Goal: Task Accomplishment & Management: Complete application form

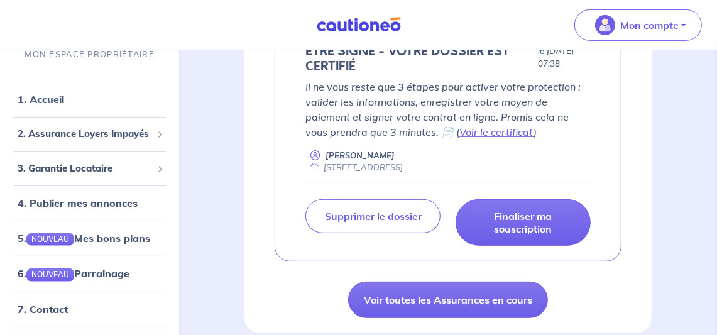
scroll to position [304, 0]
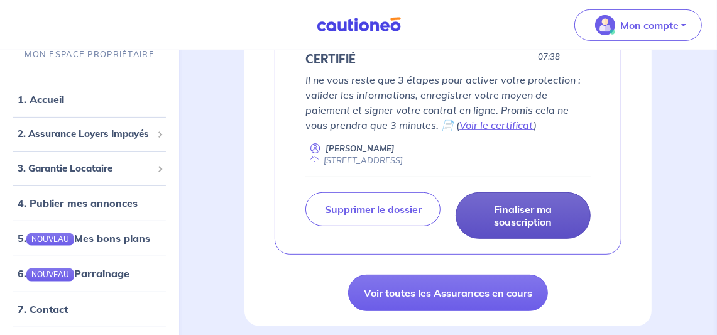
click at [512, 216] on p "Finaliser ma souscription" at bounding box center [524, 215] width 104 height 25
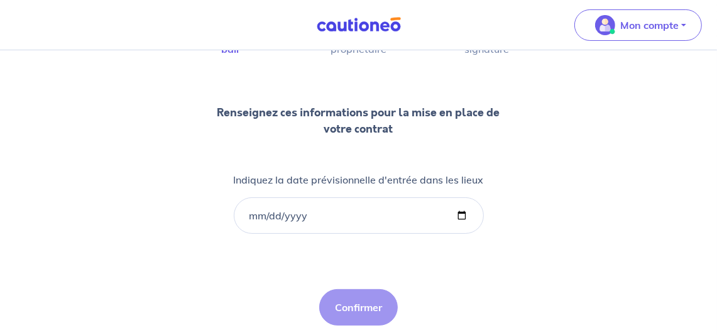
scroll to position [111, 0]
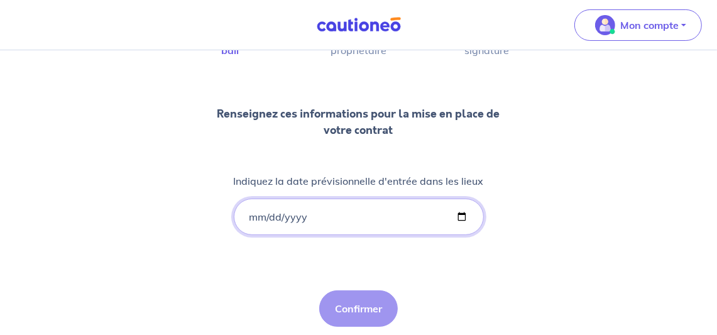
click at [289, 221] on input "Indiquez la date prévisionnelle d'entrée dans les lieux" at bounding box center [359, 217] width 250 height 36
click at [345, 208] on input "Indiquez la date prévisionnelle d'entrée dans les lieux" at bounding box center [359, 217] width 250 height 36
drag, startPoint x: 345, startPoint y: 208, endPoint x: 282, endPoint y: 207, distance: 62.3
click at [282, 207] on input "Indiquez la date prévisionnelle d'entrée dans les lieux" at bounding box center [359, 217] width 250 height 36
click at [253, 213] on input "Indiquez la date prévisionnelle d'entrée dans les lieux" at bounding box center [359, 217] width 250 height 36
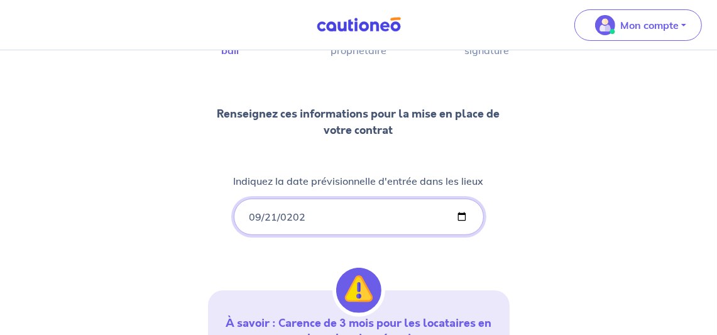
type input "[DATE]"
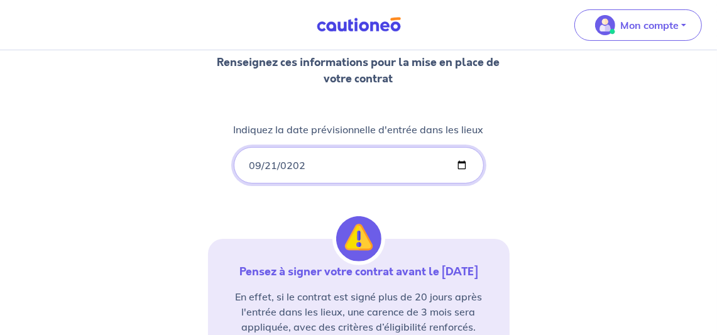
scroll to position [175, 0]
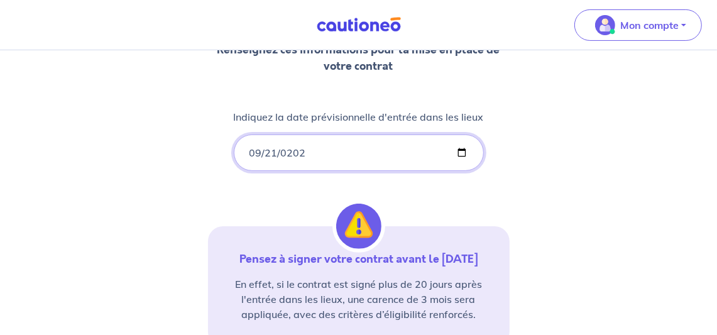
click at [277, 150] on input "[DATE]" at bounding box center [359, 153] width 250 height 36
click at [270, 148] on input "[DATE]" at bounding box center [359, 153] width 250 height 36
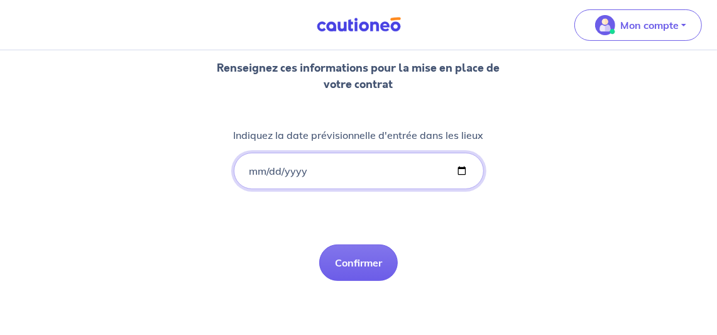
type input "[DATE]"
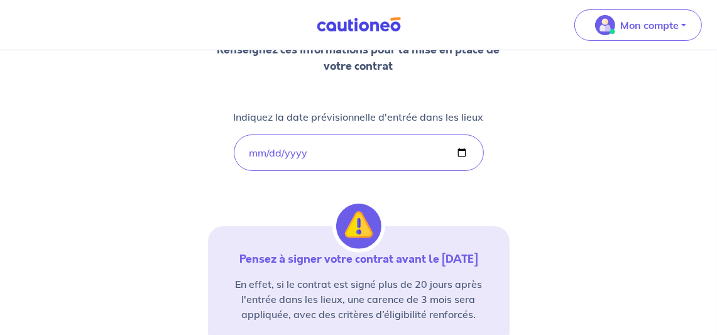
click at [490, 223] on div "1 2 3 Informations bail Informations propriétaire Paiement signature Renseignez…" at bounding box center [359, 177] width 302 height 543
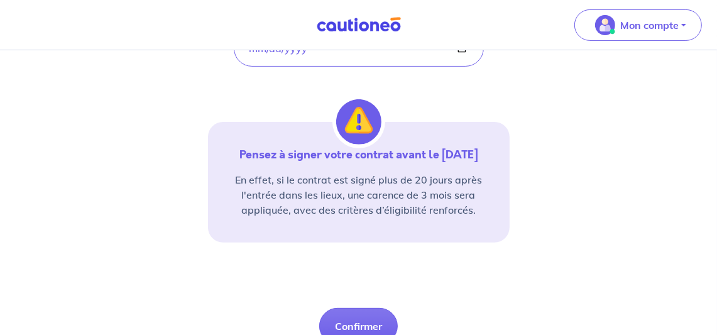
scroll to position [294, 0]
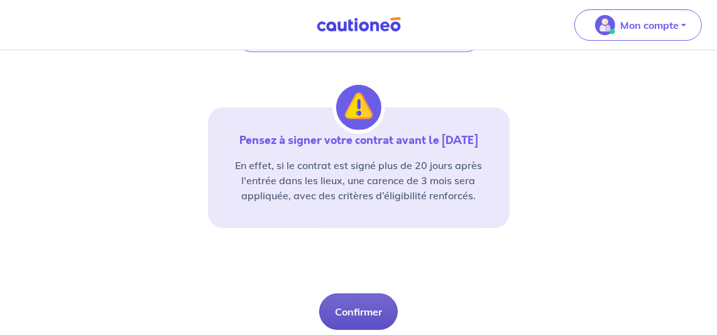
click at [379, 310] on button "Confirmer" at bounding box center [358, 312] width 79 height 36
select select "FR"
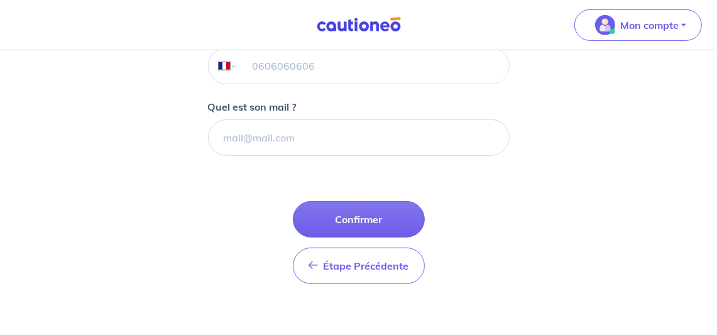
scroll to position [418, 0]
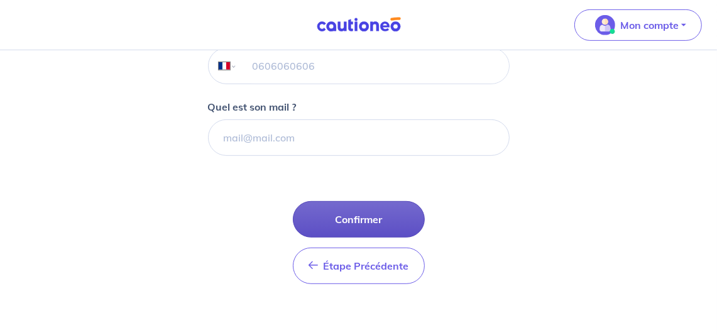
click at [394, 217] on button "Confirmer" at bounding box center [359, 219] width 132 height 36
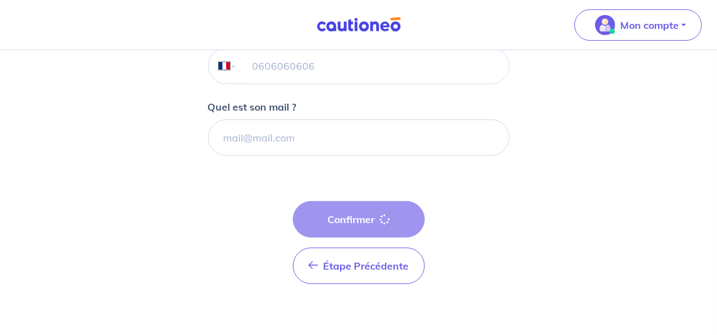
select select "FR"
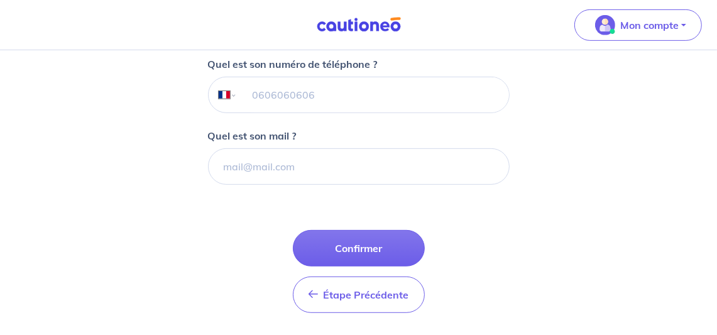
scroll to position [387, 0]
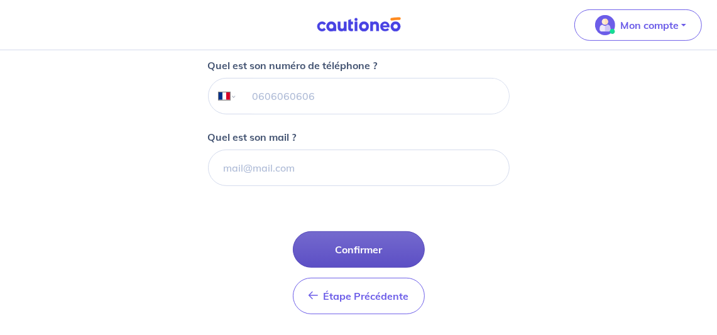
click at [375, 241] on button "Confirmer" at bounding box center [359, 249] width 132 height 36
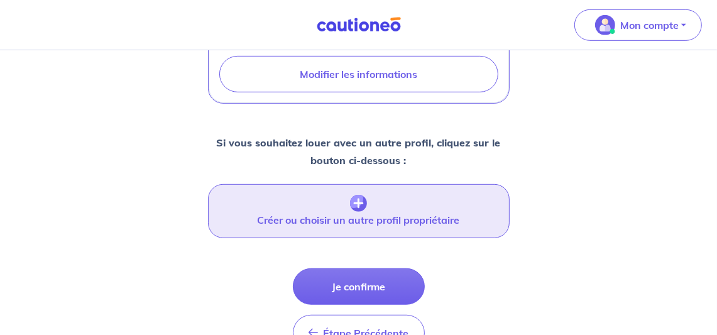
scroll to position [568, 0]
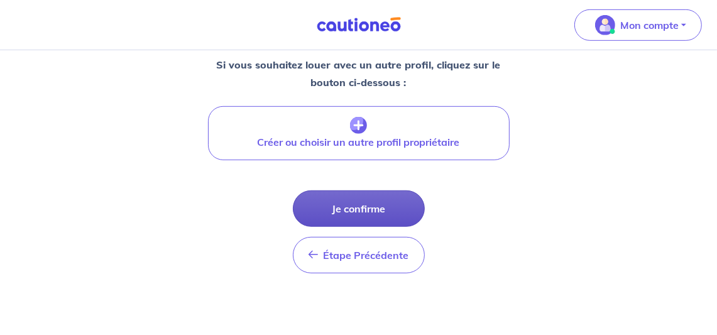
click at [394, 204] on button "Je confirme" at bounding box center [359, 209] width 132 height 36
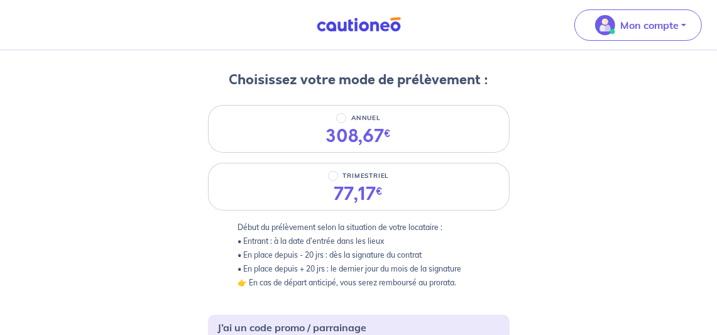
scroll to position [131, 0]
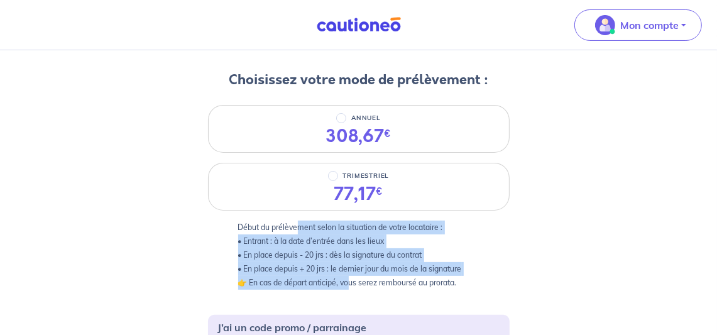
drag, startPoint x: 300, startPoint y: 228, endPoint x: 351, endPoint y: 283, distance: 75.2
click at [351, 283] on p "Début du prélèvement selon la situation de votre locataire : • Entrant : à la d…" at bounding box center [358, 255] width 241 height 69
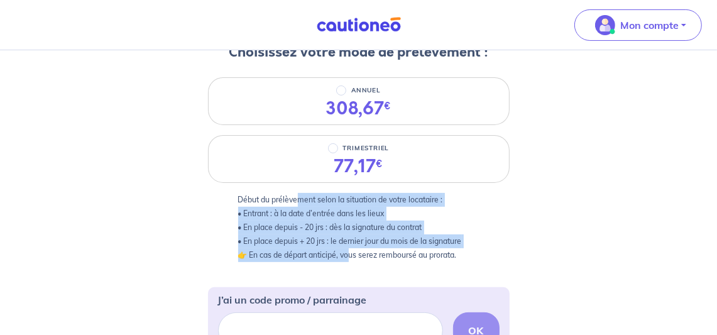
scroll to position [180, 0]
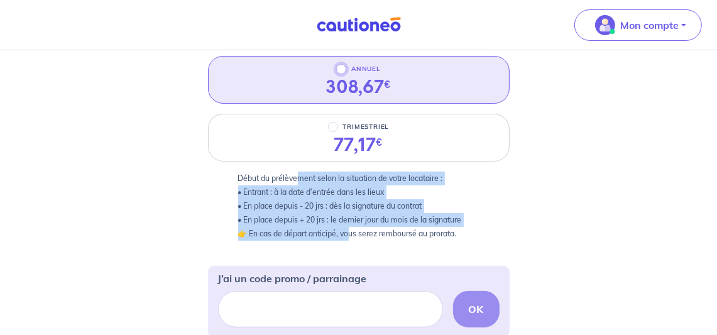
click at [341, 65] on input "ANNUEL" at bounding box center [341, 69] width 10 height 10
radio input "true"
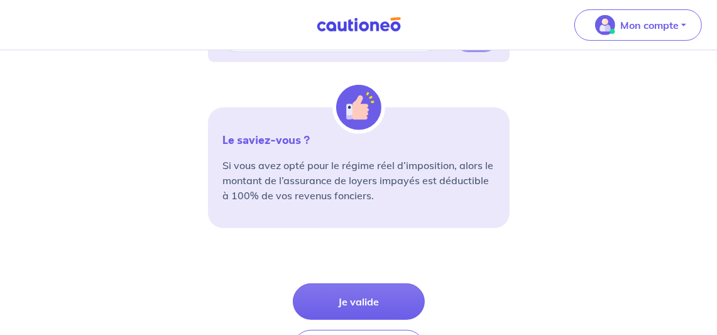
scroll to position [457, 0]
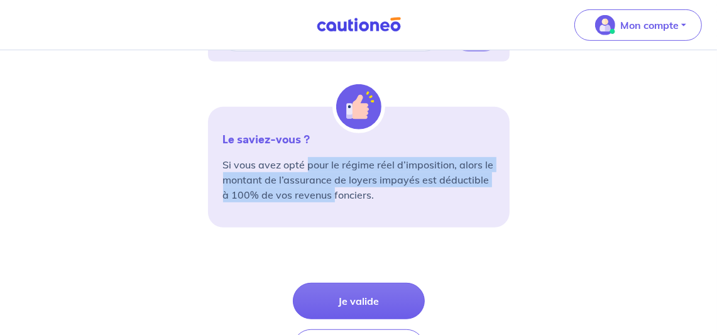
drag, startPoint x: 307, startPoint y: 167, endPoint x: 335, endPoint y: 197, distance: 40.5
click at [335, 197] on p "Si vous avez opté pour le régime réel d’imposition, alors le montant de l’assur…" at bounding box center [359, 179] width 272 height 45
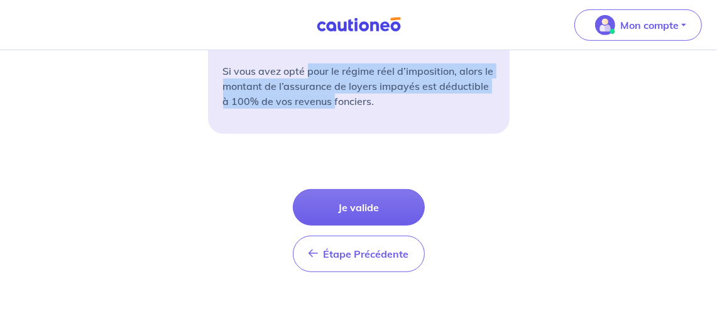
scroll to position [550, 0]
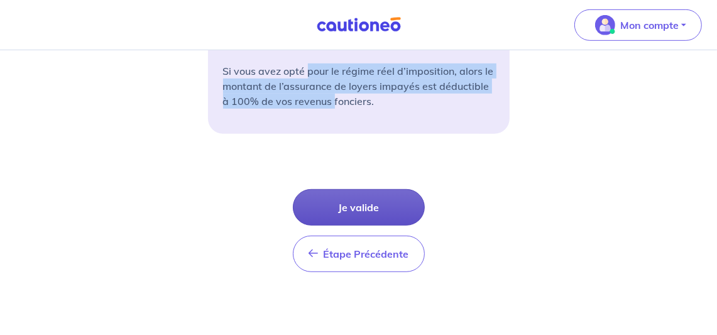
click at [357, 202] on button "Je valide" at bounding box center [359, 207] width 132 height 36
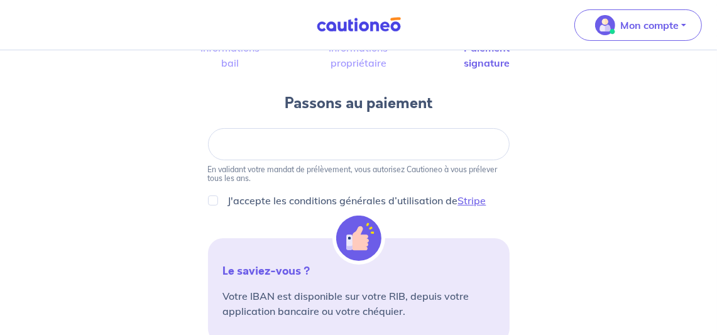
scroll to position [135, 0]
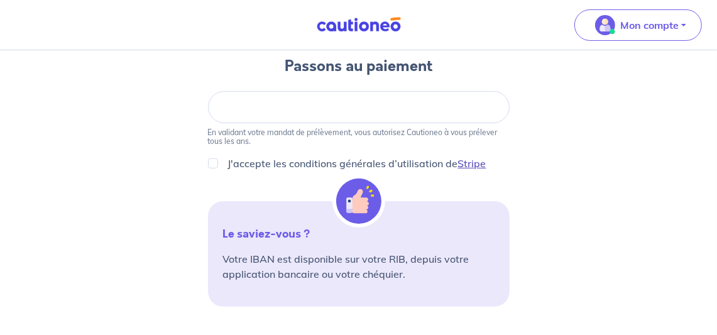
click at [470, 160] on link "Stripe" at bounding box center [472, 163] width 28 height 13
click at [215, 162] on input "J'accepte les conditions générales d’utilisation de Stripe" at bounding box center [213, 163] width 10 height 10
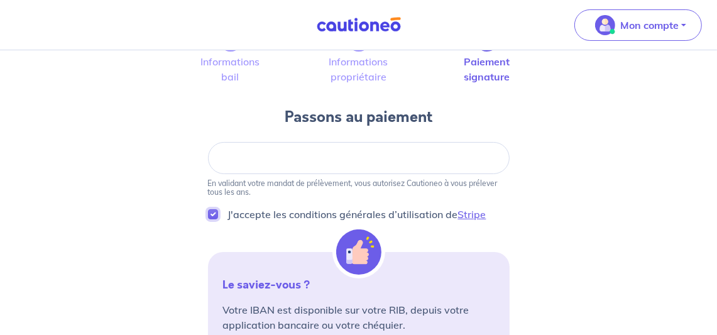
scroll to position [82, 0]
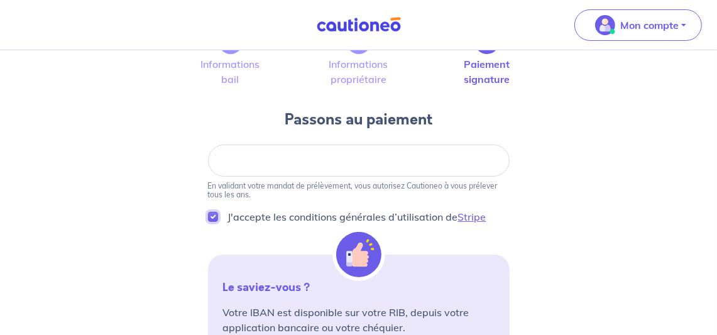
click at [215, 214] on input "J'accepte les conditions générales d’utilisation de Stripe" at bounding box center [213, 217] width 10 height 10
checkbox input "false"
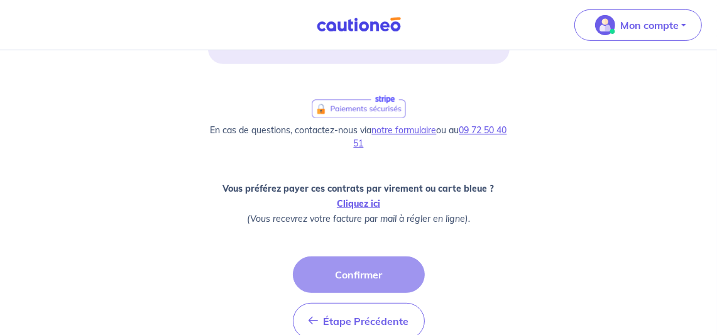
scroll to position [407, 0]
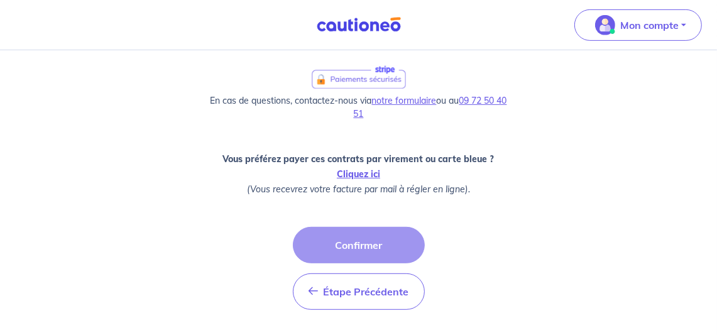
click at [375, 245] on div "Étape Précédente Précédent Confirmer Confirmer" at bounding box center [359, 268] width 132 height 83
click at [355, 172] on link "Cliquez ici" at bounding box center [358, 174] width 43 height 11
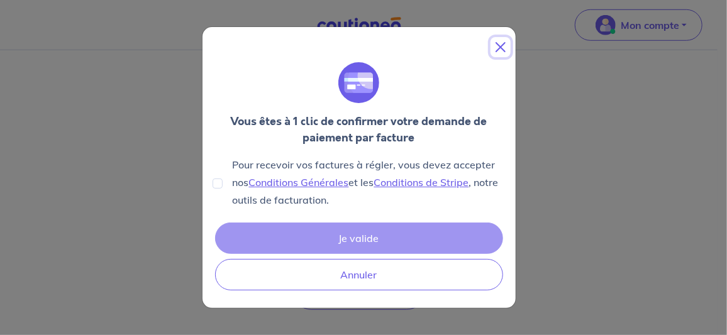
click at [499, 48] on button "Close" at bounding box center [500, 47] width 20 height 20
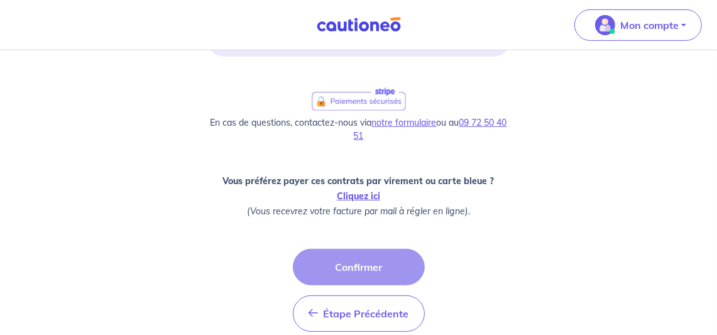
scroll to position [445, 0]
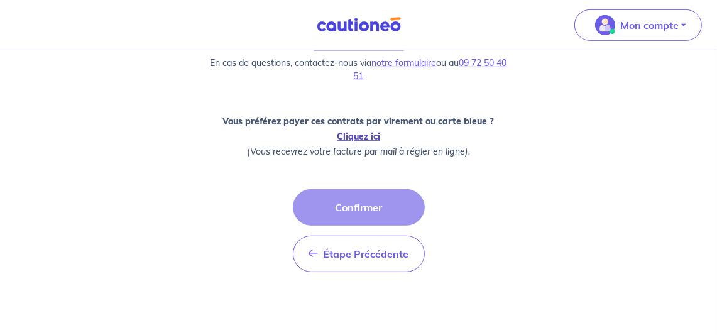
click at [370, 134] on link "Cliquez ici" at bounding box center [358, 136] width 43 height 11
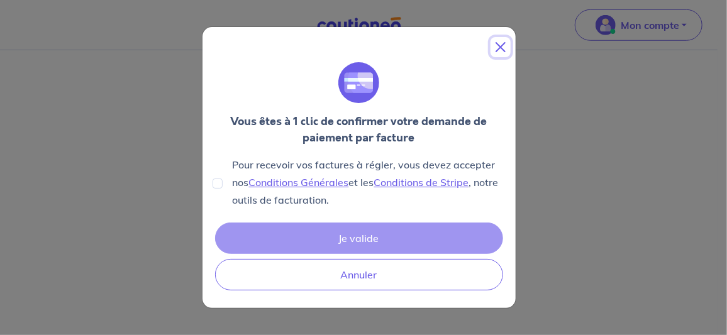
click at [503, 43] on button "Close" at bounding box center [500, 47] width 20 height 20
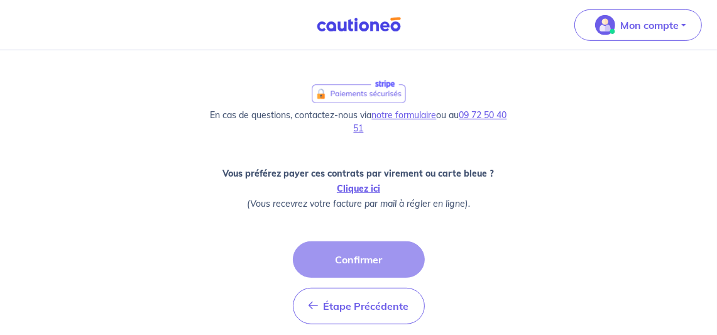
scroll to position [392, 0]
click at [372, 190] on link "Cliquez ici" at bounding box center [358, 189] width 43 height 11
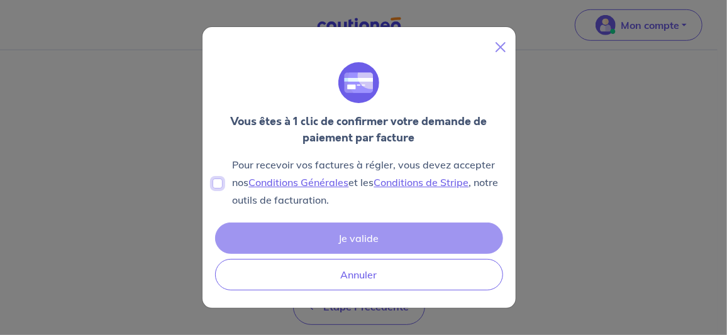
click at [217, 185] on input "Pour recevoir vos factures à régler, vous devez accepter nos Conditions Général…" at bounding box center [218, 184] width 10 height 10
checkbox input "true"
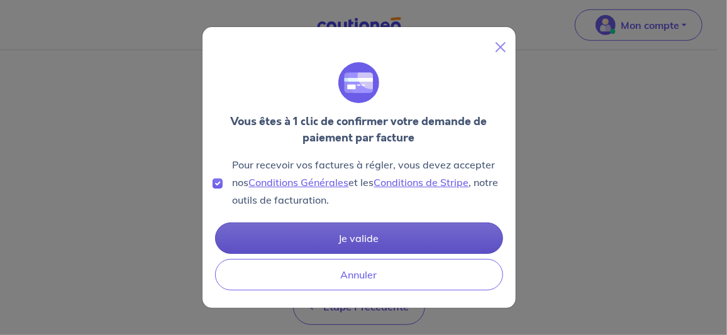
click at [335, 235] on button "Je valide" at bounding box center [359, 238] width 288 height 31
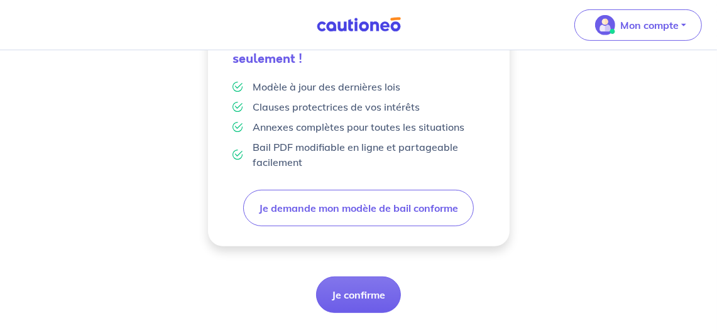
scroll to position [445, 0]
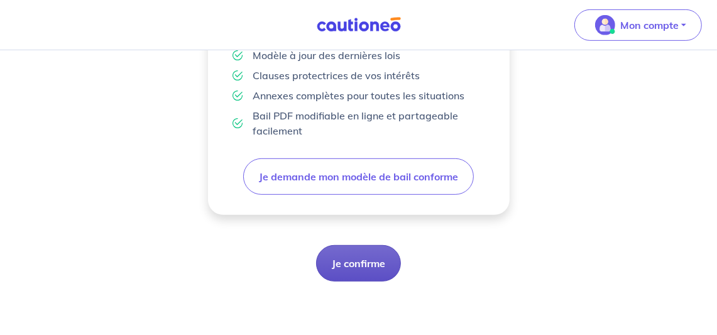
click at [367, 260] on button "Je confirme" at bounding box center [358, 263] width 85 height 36
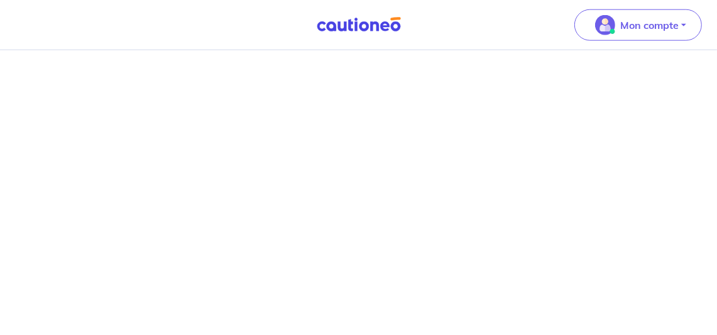
scroll to position [1077, 0]
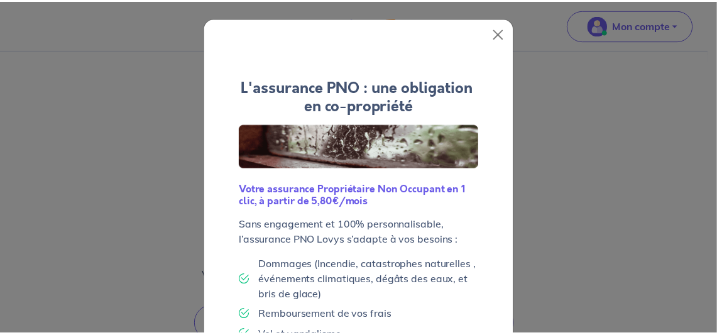
scroll to position [163, 0]
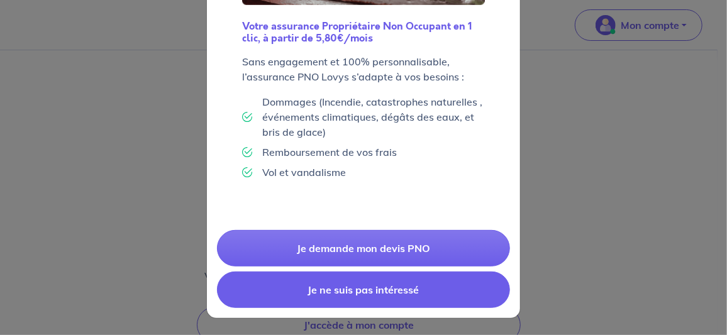
click at [374, 282] on button "Je ne suis pas intéressé" at bounding box center [363, 290] width 293 height 36
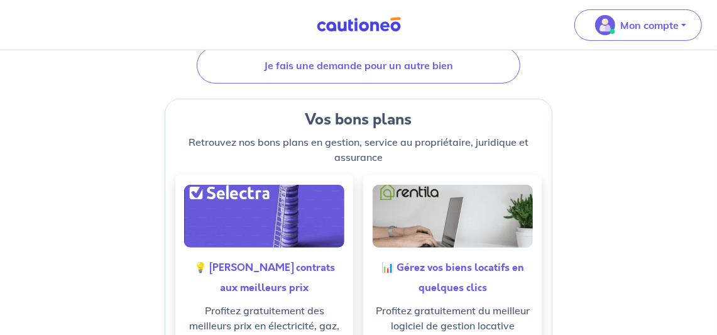
scroll to position [316, 0]
